Goal: Check status: Check status

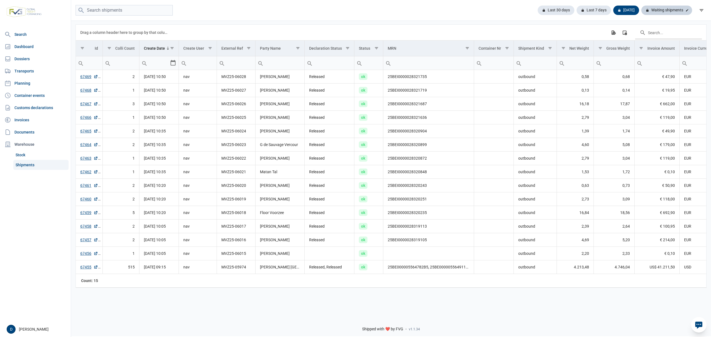
click at [661, 10] on div "Waiting shipments" at bounding box center [666, 10] width 51 height 9
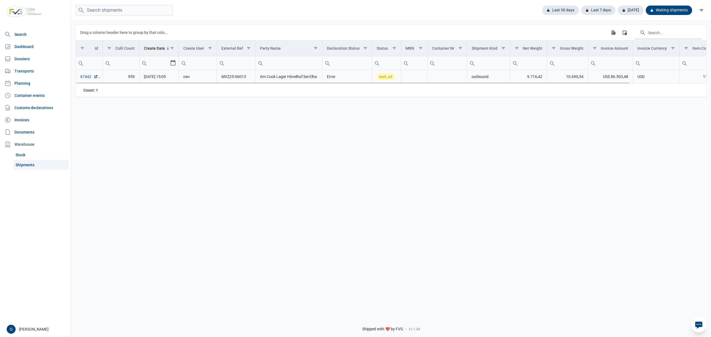
click at [91, 79] on link "67442" at bounding box center [89, 77] width 18 height 6
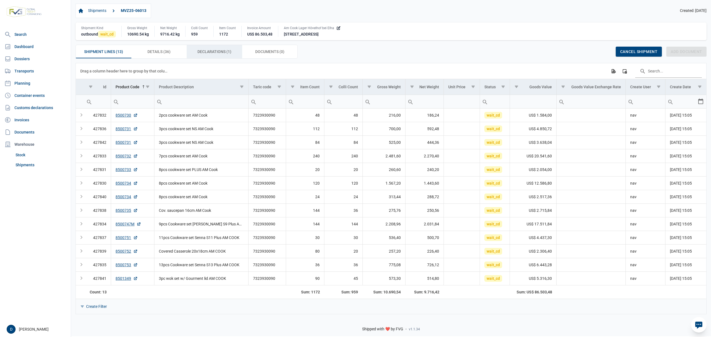
click at [217, 51] on span "Declarations (1) Declarations (1)" at bounding box center [214, 51] width 34 height 7
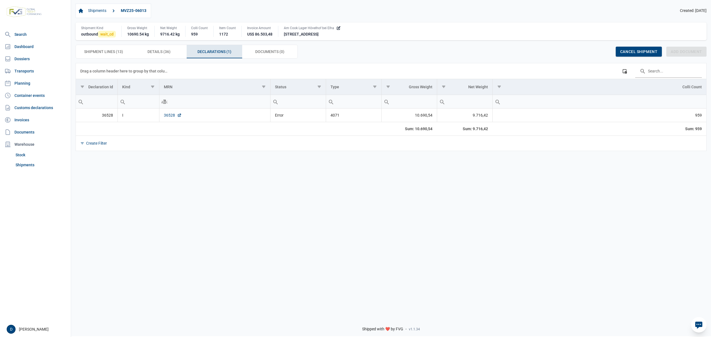
click at [168, 116] on link "36528" at bounding box center [173, 115] width 18 height 6
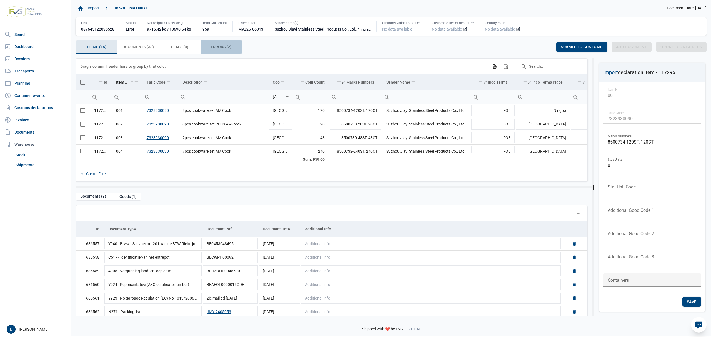
click at [214, 50] on span "Errors (2) Errors (2)" at bounding box center [221, 47] width 21 height 7
